Goal: Task Accomplishment & Management: Manage account settings

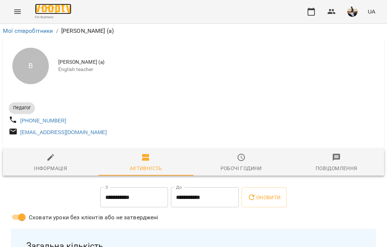
click at [54, 11] on img at bounding box center [53, 9] width 36 height 11
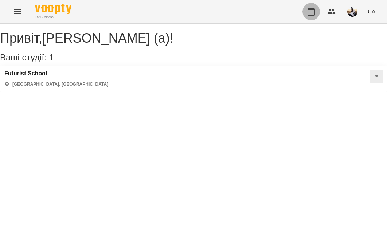
click at [314, 12] on icon "button" at bounding box center [310, 12] width 7 height 8
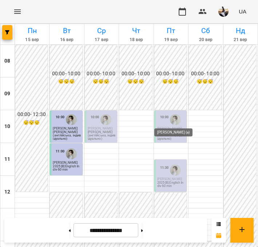
click at [173, 117] on img "Коваленко Тетяна (а)" at bounding box center [175, 119] width 11 height 11
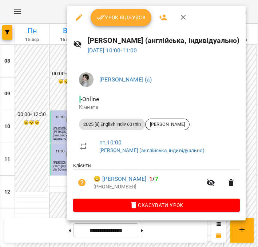
click at [84, 77] on img at bounding box center [86, 79] width 15 height 15
click at [184, 14] on icon "button" at bounding box center [183, 17] width 9 height 9
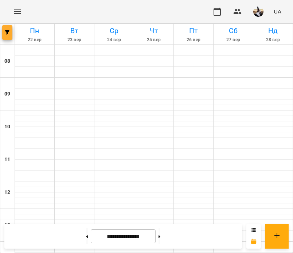
click at [8, 37] on button "button" at bounding box center [7, 32] width 10 height 15
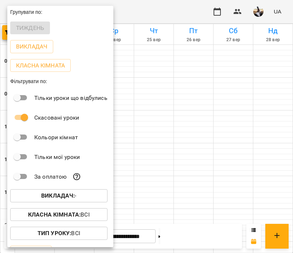
scroll to position [36, 0]
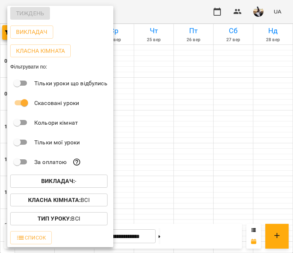
click at [31, 182] on span "Викладач : -" at bounding box center [59, 181] width 86 height 9
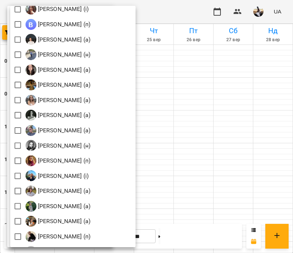
scroll to position [865, 0]
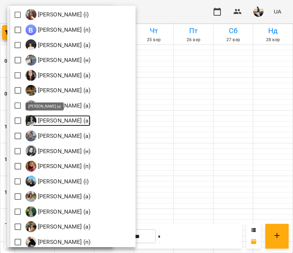
click at [50, 117] on p "[PERSON_NAME] (а)" at bounding box center [63, 120] width 54 height 9
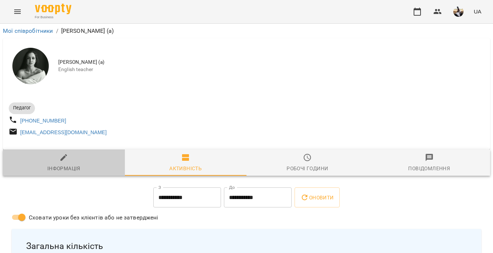
click at [96, 161] on span "Інформація" at bounding box center [63, 163] width 113 height 20
select select "**"
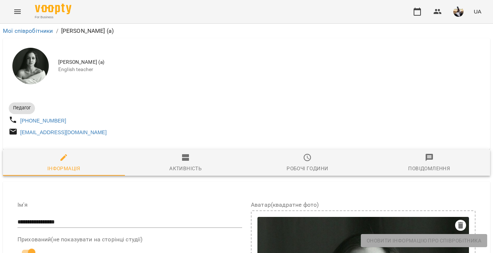
click at [186, 166] on span "Активність" at bounding box center [185, 163] width 113 height 20
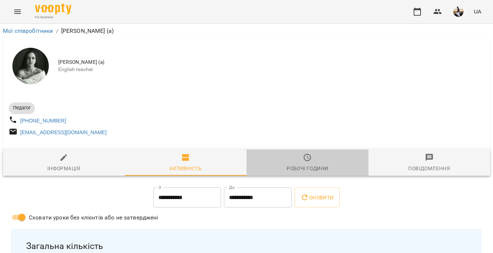
click at [282, 166] on span "Робочі години" at bounding box center [307, 163] width 113 height 20
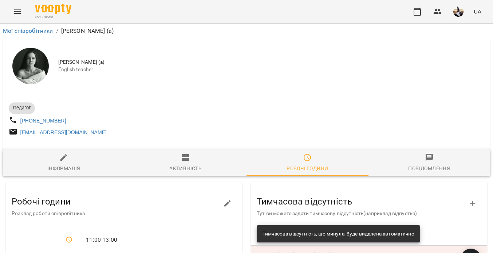
click at [292, 158] on span "Повідомлення" at bounding box center [429, 163] width 113 height 20
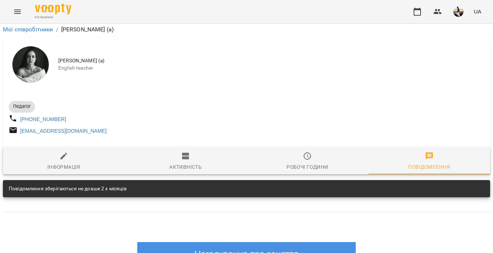
scroll to position [72, 0]
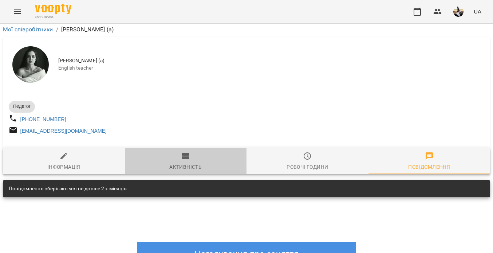
click at [192, 162] on div "Активність" at bounding box center [185, 166] width 32 height 9
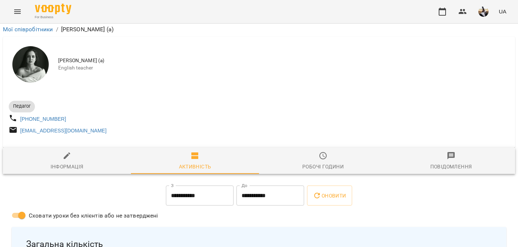
scroll to position [994, 0]
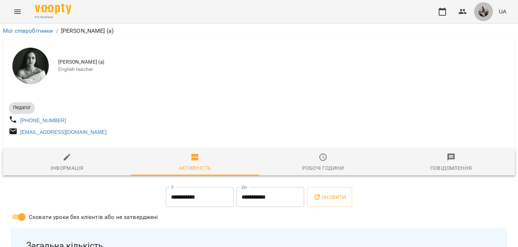
click at [292, 10] on img "button" at bounding box center [484, 12] width 10 height 10
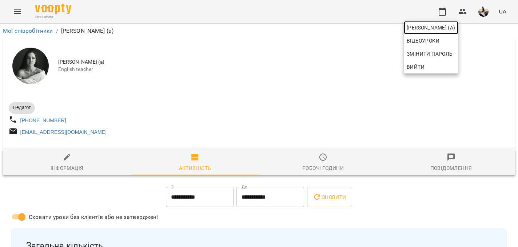
click at [292, 29] on span "[PERSON_NAME] (а)" at bounding box center [431, 27] width 49 height 9
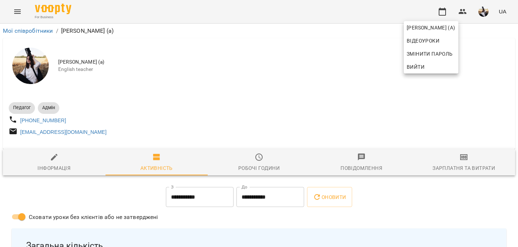
click at [11, 16] on div at bounding box center [259, 123] width 518 height 247
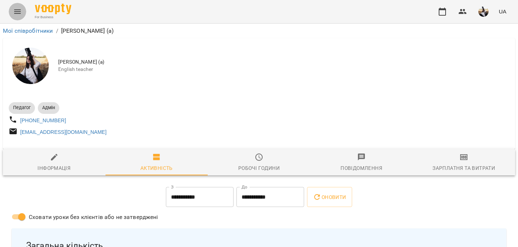
click at [16, 15] on icon "Menu" at bounding box center [17, 11] width 9 height 9
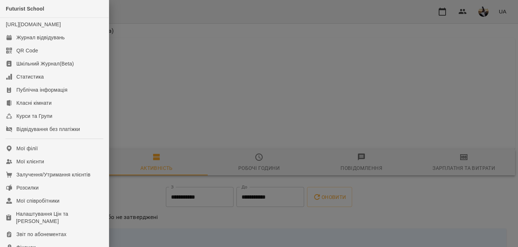
click at [152, 64] on div at bounding box center [259, 123] width 518 height 247
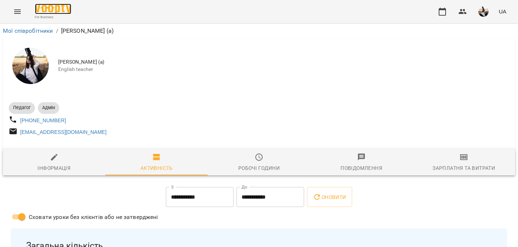
click at [46, 10] on img at bounding box center [53, 9] width 36 height 11
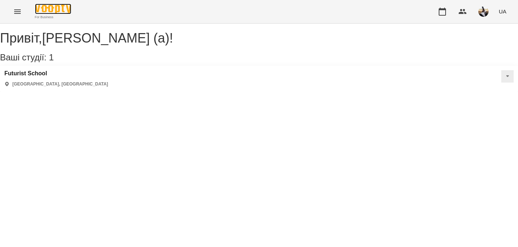
click at [46, 10] on img at bounding box center [53, 9] width 36 height 11
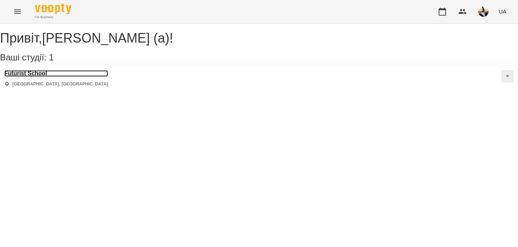
click at [22, 77] on h3 "Futurist School" at bounding box center [56, 73] width 104 height 7
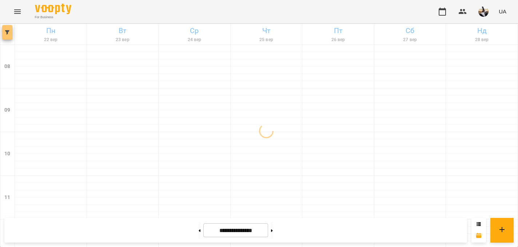
click at [6, 35] on button "button" at bounding box center [7, 32] width 10 height 15
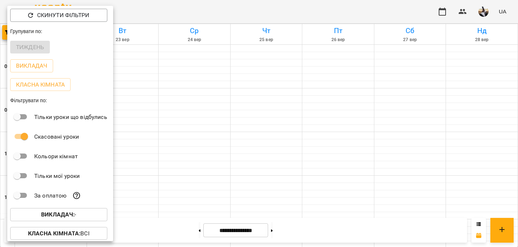
scroll to position [28, 0]
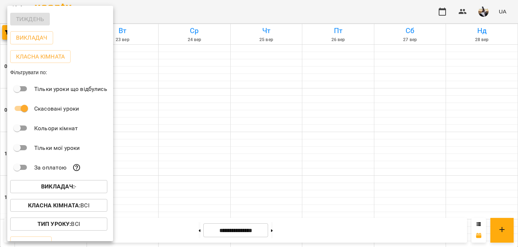
click at [51, 189] on b "Викладач :" at bounding box center [57, 186] width 33 height 7
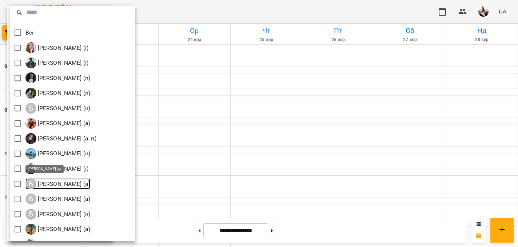
click at [46, 183] on p "[PERSON_NAME] (а)" at bounding box center [63, 184] width 54 height 9
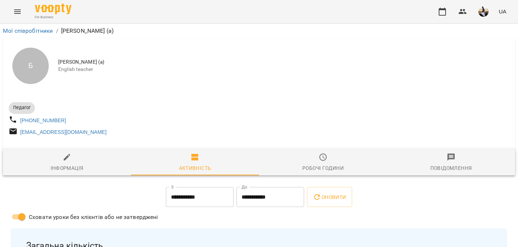
click at [11, 11] on button "Menu" at bounding box center [17, 11] width 17 height 17
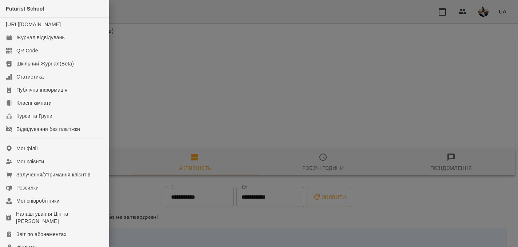
click at [157, 43] on div at bounding box center [259, 123] width 518 height 247
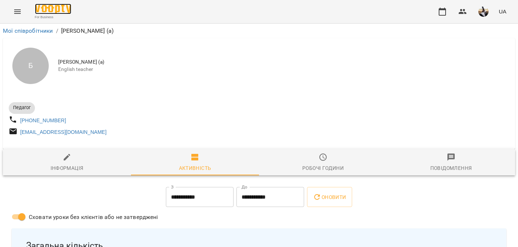
click at [48, 8] on img at bounding box center [53, 9] width 36 height 11
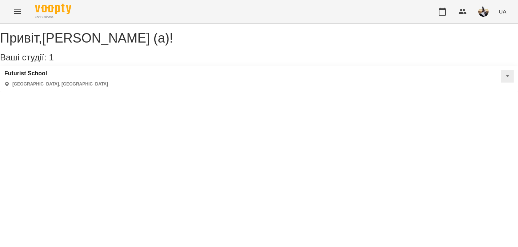
click at [292, 9] on img "button" at bounding box center [484, 12] width 10 height 10
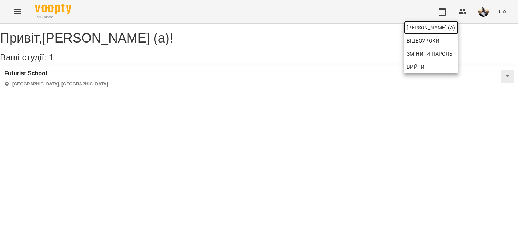
click at [292, 27] on span "[PERSON_NAME] (а)" at bounding box center [431, 27] width 49 height 9
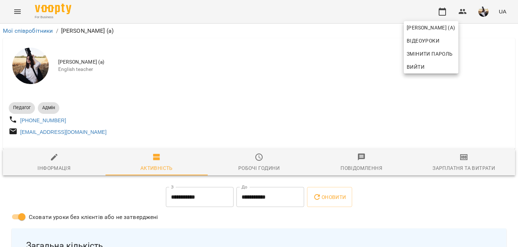
click at [292, 169] on div at bounding box center [259, 123] width 518 height 247
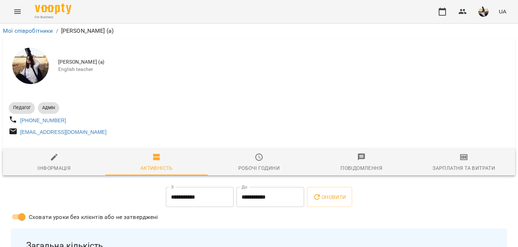
click at [292, 169] on div "Зарплатня та Витрати" at bounding box center [464, 168] width 63 height 9
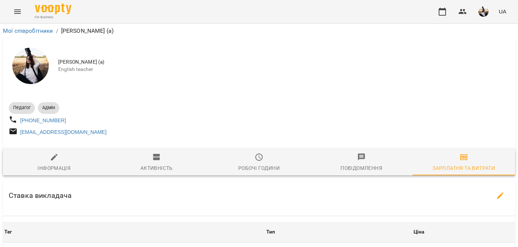
click at [16, 10] on icon "Menu" at bounding box center [17, 11] width 7 height 4
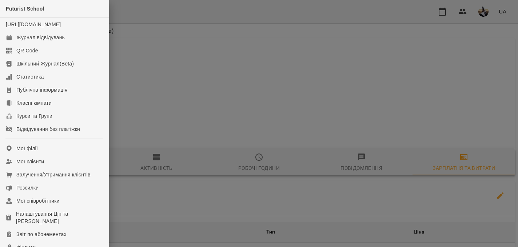
click at [175, 64] on div at bounding box center [259, 123] width 518 height 247
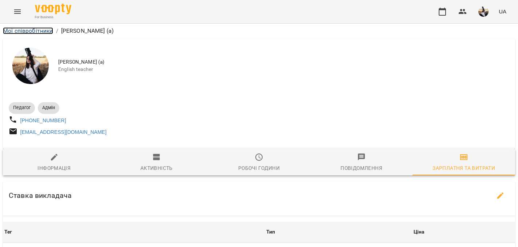
click at [37, 31] on link "Мої співробітники" at bounding box center [28, 30] width 50 height 7
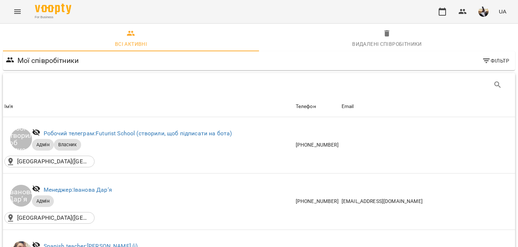
scroll to position [40, 0]
click at [292, 15] on icon "button" at bounding box center [442, 12] width 7 height 8
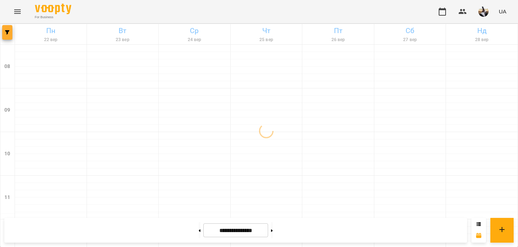
click at [9, 34] on icon "button" at bounding box center [7, 32] width 4 height 4
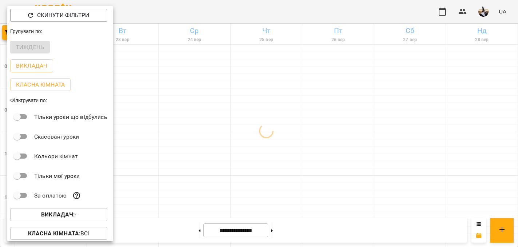
click at [47, 217] on b "Викладач :" at bounding box center [57, 214] width 33 height 7
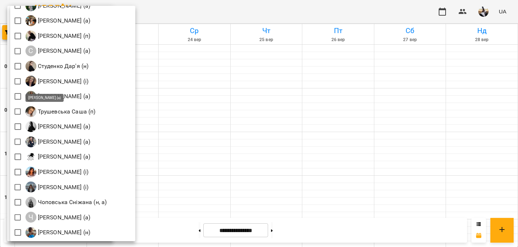
scroll to position [1086, 0]
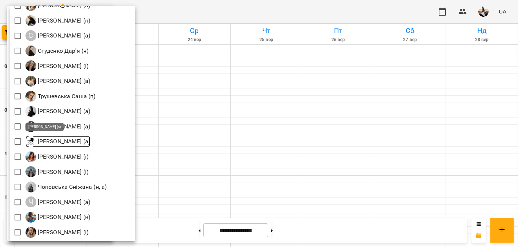
click at [66, 143] on p "[PERSON_NAME] (а)" at bounding box center [63, 141] width 54 height 9
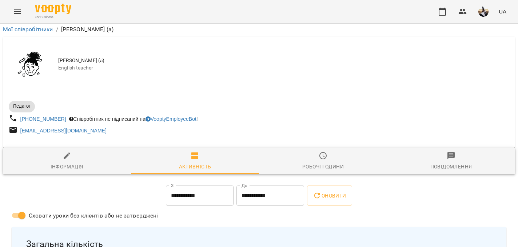
scroll to position [522, 0]
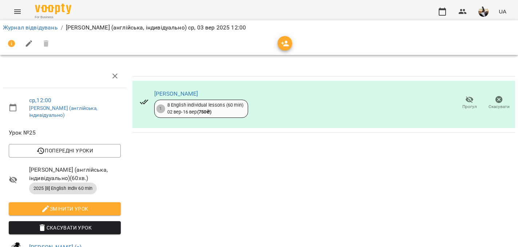
click at [14, 12] on icon "Menu" at bounding box center [17, 11] width 9 height 9
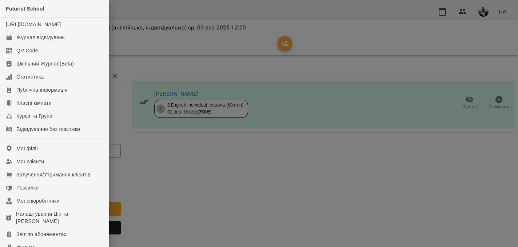
click at [161, 5] on div at bounding box center [259, 123] width 518 height 247
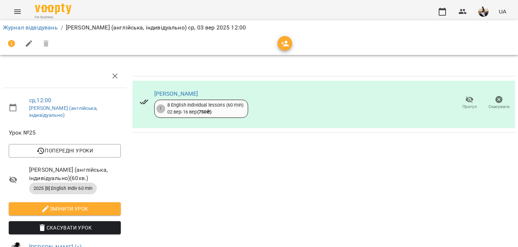
click at [292, 9] on button "button" at bounding box center [483, 11] width 19 height 19
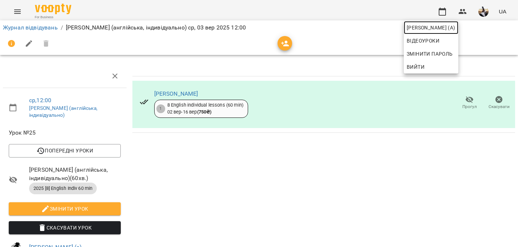
click at [292, 26] on span "[PERSON_NAME] (а)" at bounding box center [431, 27] width 49 height 9
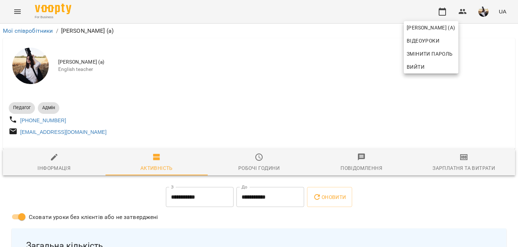
click at [291, 104] on div at bounding box center [259, 123] width 518 height 247
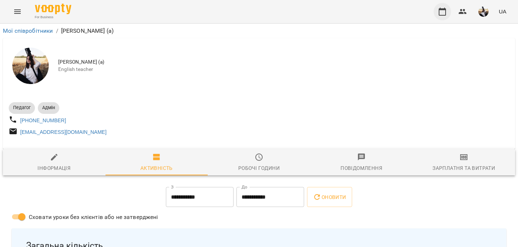
click at [292, 10] on icon "button" at bounding box center [442, 12] width 7 height 8
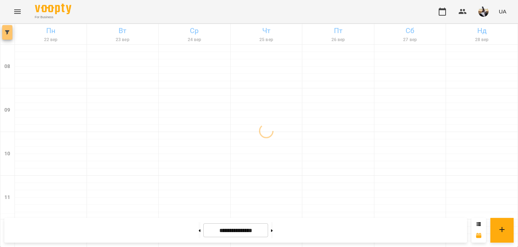
click at [5, 31] on icon "button" at bounding box center [7, 32] width 4 height 4
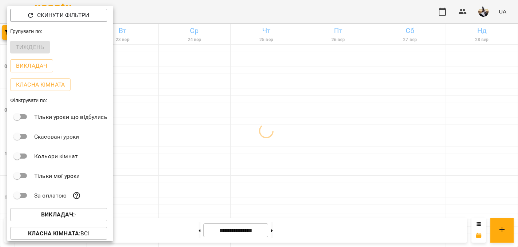
scroll to position [23, 0]
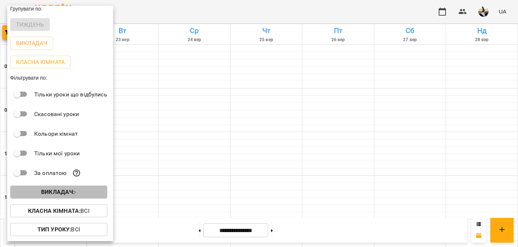
click at [55, 187] on button "Викладач : -" at bounding box center [58, 192] width 97 height 13
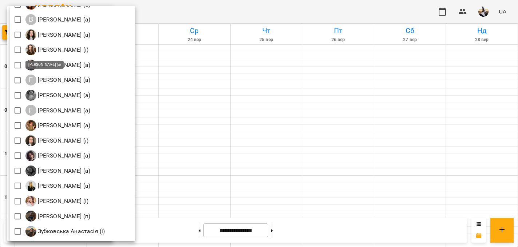
scroll to position [315, 0]
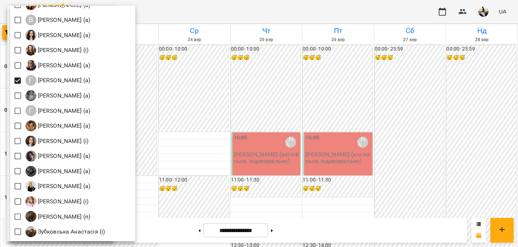
click at [211, 88] on div at bounding box center [259, 123] width 518 height 247
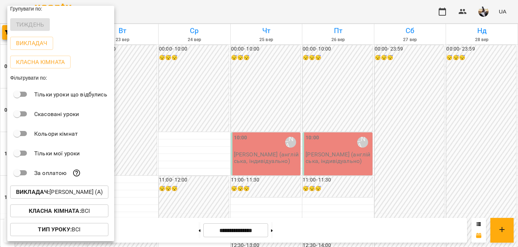
click at [211, 88] on div at bounding box center [259, 123] width 518 height 247
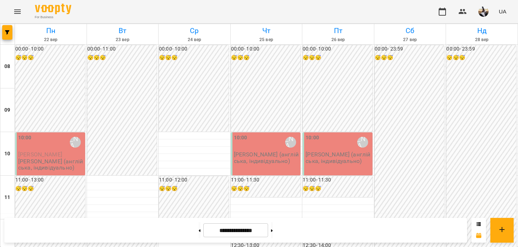
scroll to position [0, 0]
click at [7, 28] on button "button" at bounding box center [7, 32] width 10 height 15
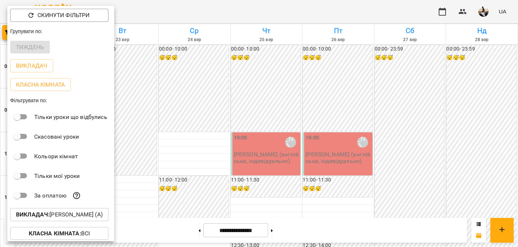
click at [60, 221] on button "Викладач : [PERSON_NAME] (а)" at bounding box center [59, 214] width 98 height 13
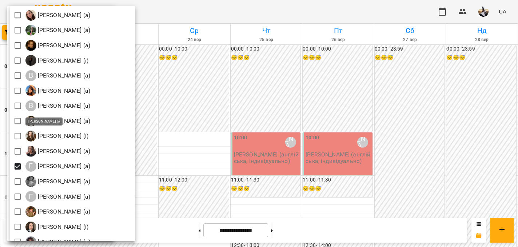
scroll to position [230, 0]
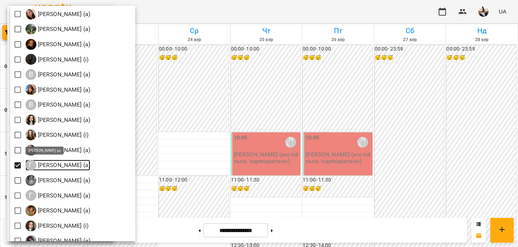
click at [52, 166] on p "[PERSON_NAME] (а)" at bounding box center [63, 165] width 54 height 9
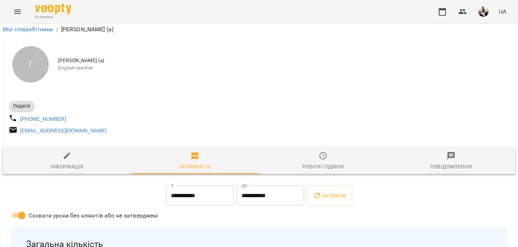
scroll to position [80, 0]
click at [292, 162] on div "Повідомлення" at bounding box center [452, 166] width 42 height 9
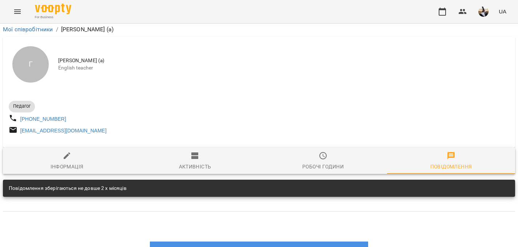
click at [216, 151] on span "Активність" at bounding box center [194, 161] width 119 height 20
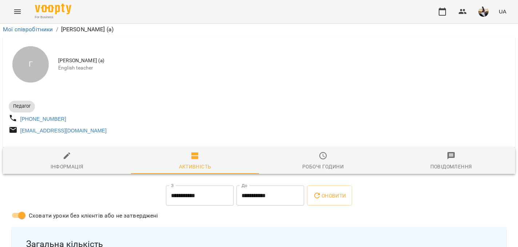
scroll to position [0, 0]
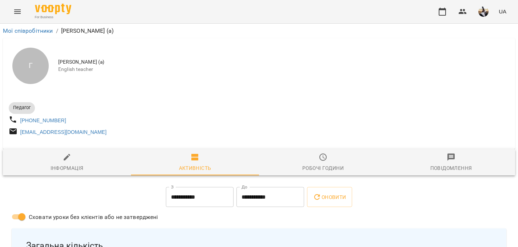
click at [292, 13] on img "button" at bounding box center [484, 12] width 10 height 10
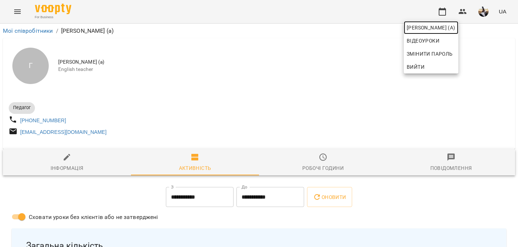
click at [292, 28] on span "[PERSON_NAME] (а)" at bounding box center [431, 27] width 49 height 9
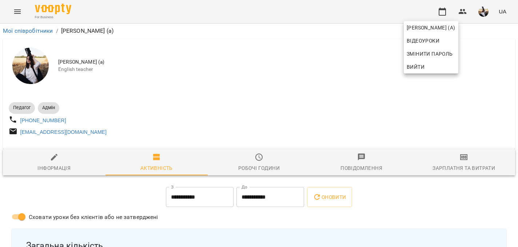
click at [292, 74] on div at bounding box center [259, 123] width 518 height 247
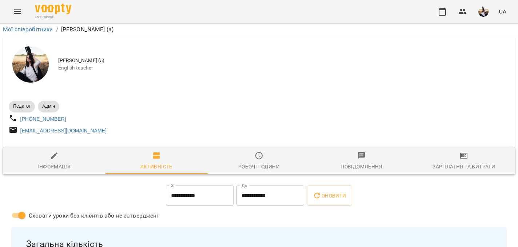
scroll to position [60, 0]
click at [292, 162] on div "Зарплатня та Витрати" at bounding box center [464, 166] width 63 height 9
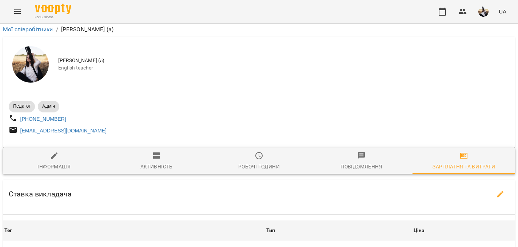
scroll to position [121, 0]
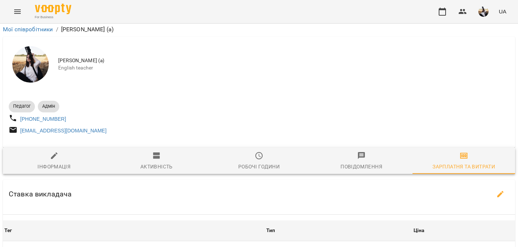
click at [247, 221] on th "Тег" at bounding box center [134, 231] width 262 height 20
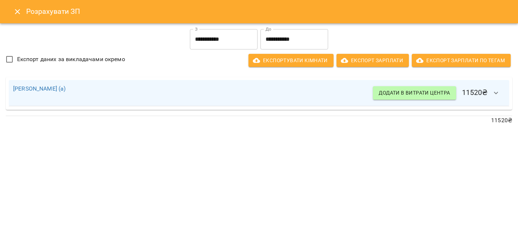
click at [17, 12] on icon "Close" at bounding box center [17, 11] width 9 height 9
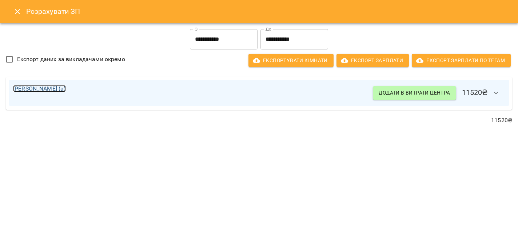
click at [66, 85] on link "[PERSON_NAME] (а)" at bounding box center [39, 88] width 53 height 7
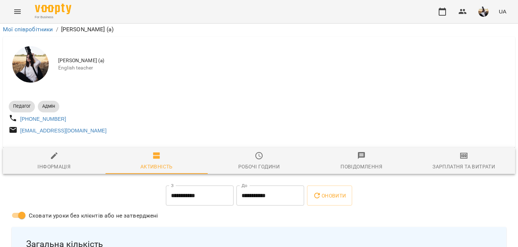
scroll to position [0, 0]
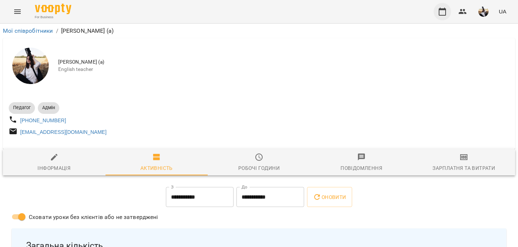
click at [292, 13] on icon "button" at bounding box center [442, 12] width 7 height 8
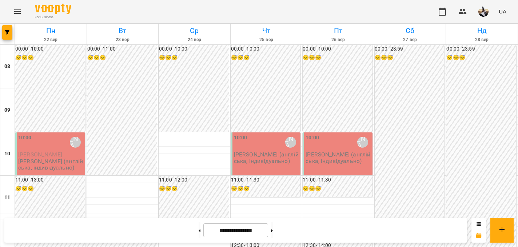
scroll to position [189, 0]
click at [11, 34] on span "button" at bounding box center [7, 32] width 10 height 4
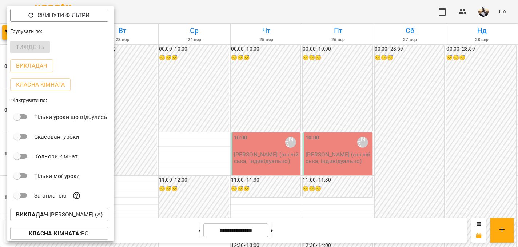
click at [176, 111] on div at bounding box center [259, 123] width 518 height 247
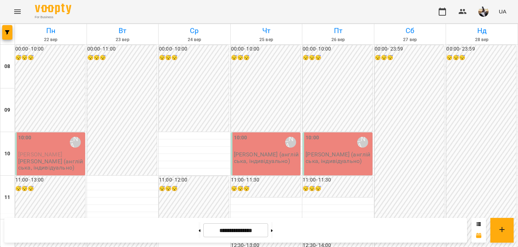
scroll to position [268, 0]
click at [4, 29] on button "button" at bounding box center [7, 32] width 10 height 15
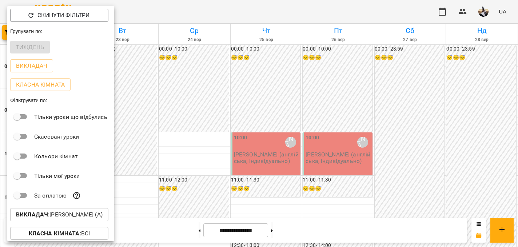
scroll to position [41, 0]
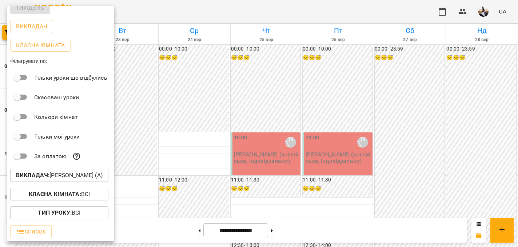
click at [56, 176] on p "Викладач : [PERSON_NAME] (а)" at bounding box center [59, 175] width 87 height 9
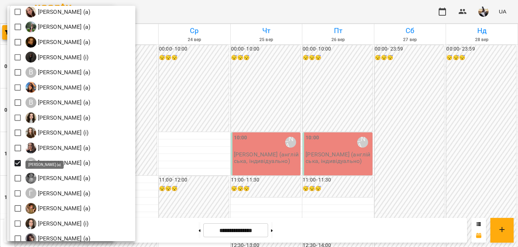
scroll to position [222, 0]
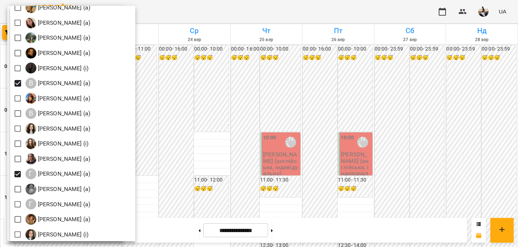
click at [197, 99] on div at bounding box center [259, 123] width 518 height 247
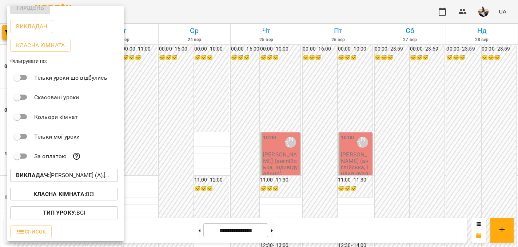
click at [197, 99] on div at bounding box center [259, 123] width 518 height 247
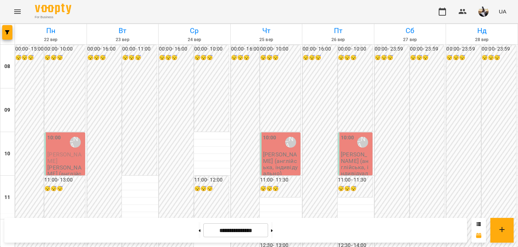
scroll to position [175, 0]
click at [7, 30] on button "button" at bounding box center [7, 32] width 10 height 15
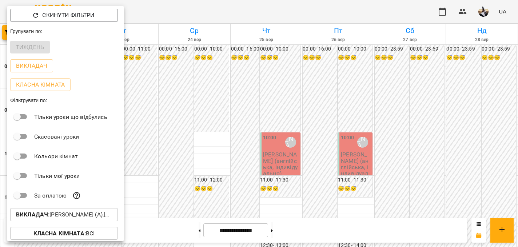
scroll to position [14, 0]
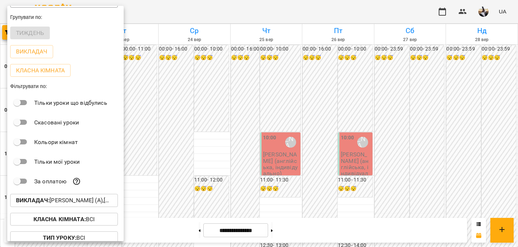
click at [55, 205] on p "Викладач : [PERSON_NAME] (а),[PERSON_NAME] (а)" at bounding box center [64, 200] width 96 height 9
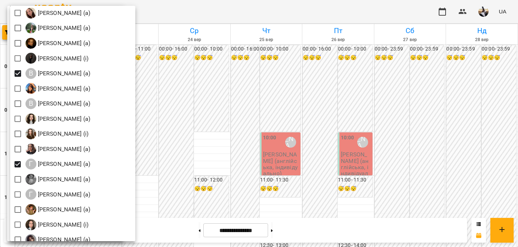
scroll to position [318, 0]
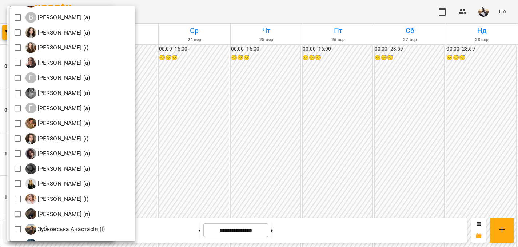
click at [217, 98] on div at bounding box center [259, 123] width 518 height 247
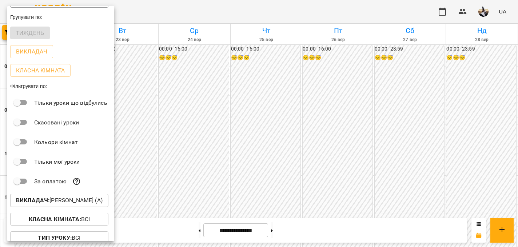
click at [217, 98] on div at bounding box center [259, 123] width 518 height 247
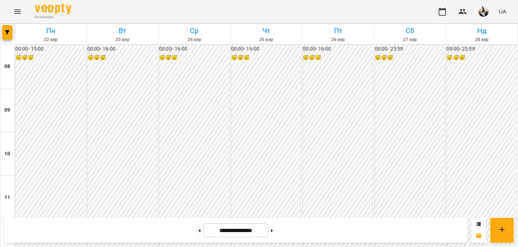
scroll to position [333, 0]
click at [8, 31] on icon "button" at bounding box center [7, 32] width 4 height 4
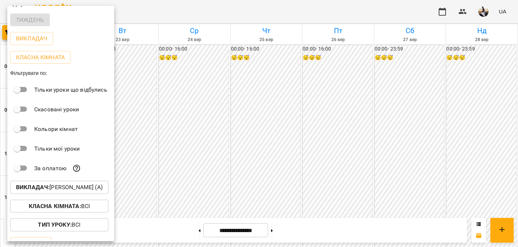
scroll to position [41, 0]
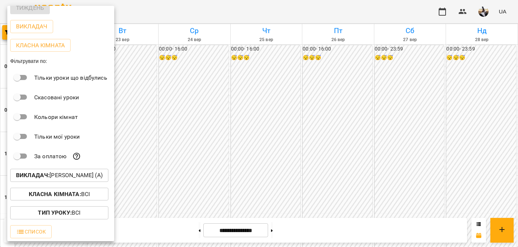
click at [33, 175] on b "Викладач :" at bounding box center [32, 175] width 33 height 7
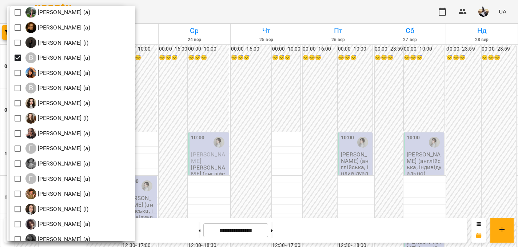
scroll to position [248, 0]
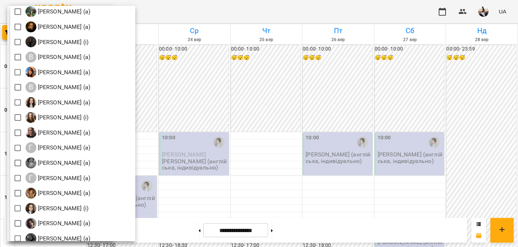
click at [188, 93] on div at bounding box center [259, 123] width 518 height 247
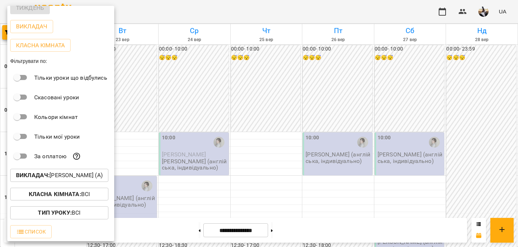
click at [188, 93] on div at bounding box center [259, 123] width 518 height 247
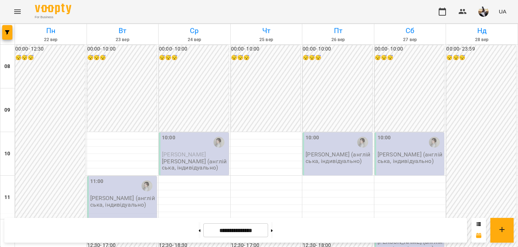
scroll to position [350, 0]
click at [5, 32] on icon "button" at bounding box center [7, 32] width 4 height 4
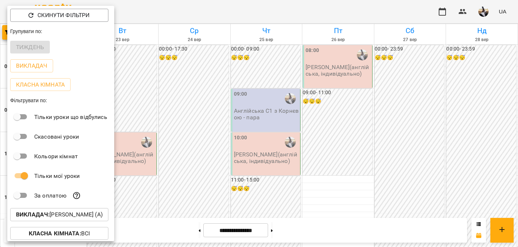
click at [218, 120] on div at bounding box center [259, 123] width 518 height 247
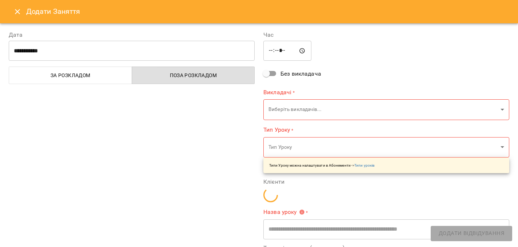
type input "**********"
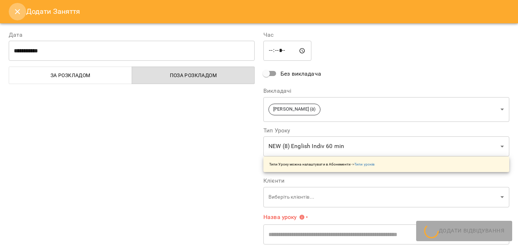
click at [17, 13] on icon "Close" at bounding box center [17, 11] width 9 height 9
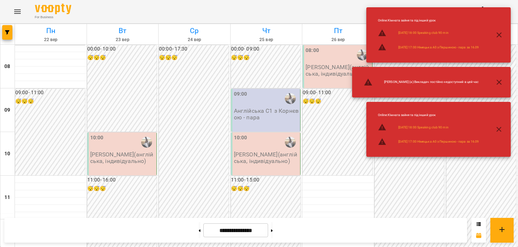
scroll to position [201, 0]
click at [199, 230] on icon at bounding box center [200, 230] width 2 height 3
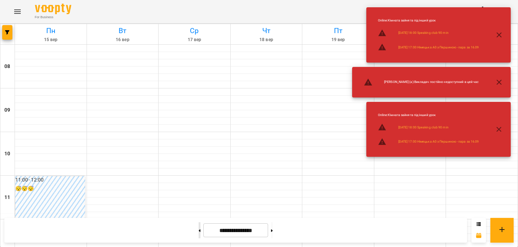
type input "**********"
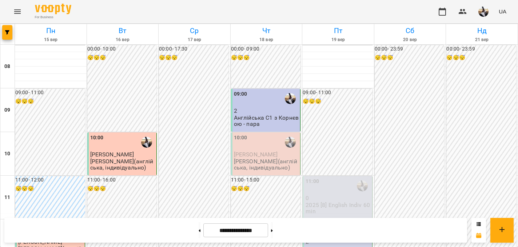
scroll to position [293, 0]
click at [8, 28] on button "button" at bounding box center [7, 32] width 10 height 15
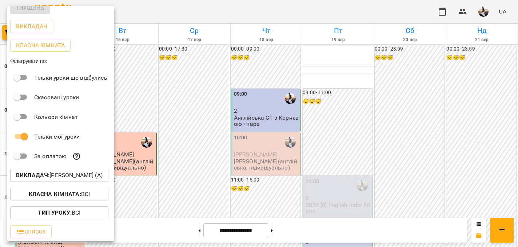
scroll to position [41, 0]
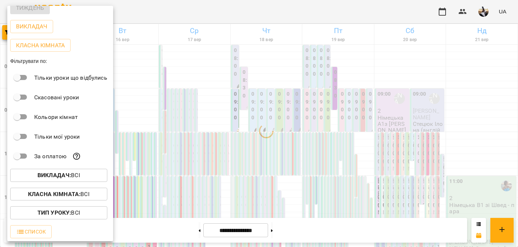
click at [48, 173] on b "Викладач :" at bounding box center [53, 175] width 33 height 7
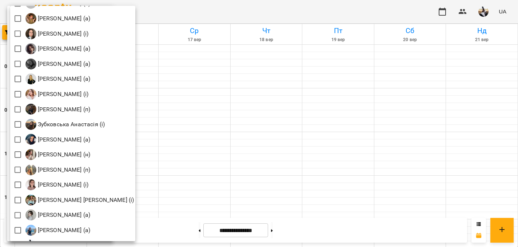
scroll to position [432, 0]
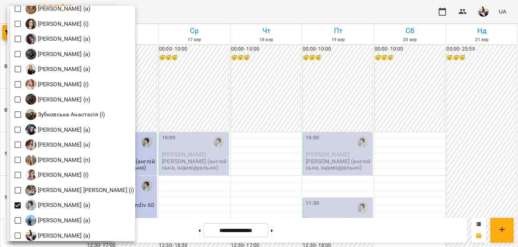
click at [282, 91] on div at bounding box center [259, 123] width 518 height 247
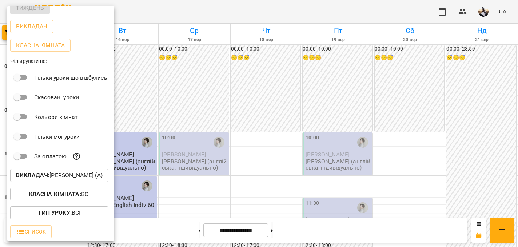
click at [282, 91] on div "[PERSON_NAME] (і) [PERSON_NAME] (і) [PERSON_NAME] (п) [PERSON_NAME] (п) Б [PERS…" at bounding box center [259, 123] width 518 height 247
click at [282, 91] on div at bounding box center [259, 123] width 518 height 247
